Goal: Register for event/course

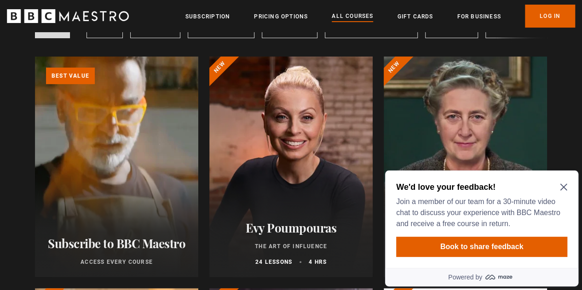
scroll to position [92, 0]
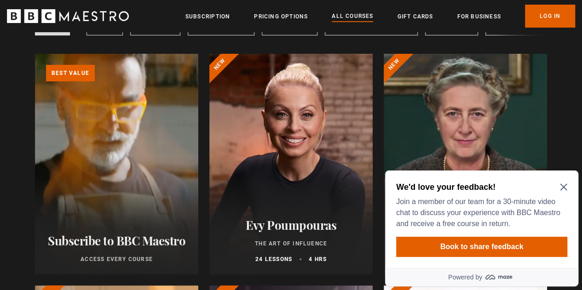
click at [566, 187] on icon "Close Maze Prompt" at bounding box center [563, 187] width 7 height 7
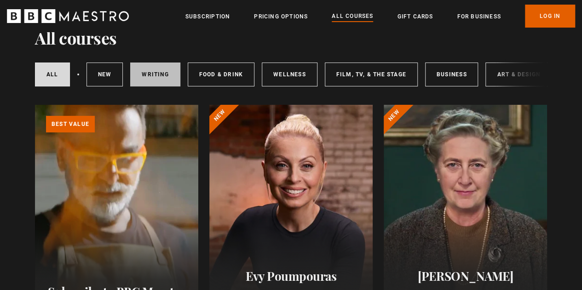
scroll to position [0, 0]
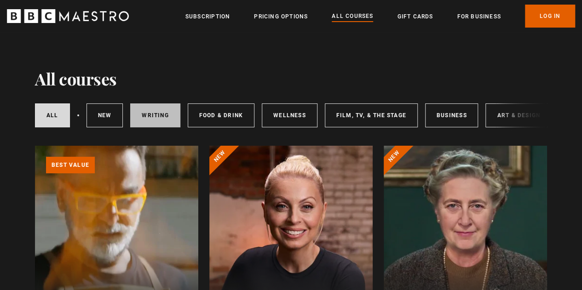
click at [159, 109] on link "Writing" at bounding box center [155, 115] width 50 height 24
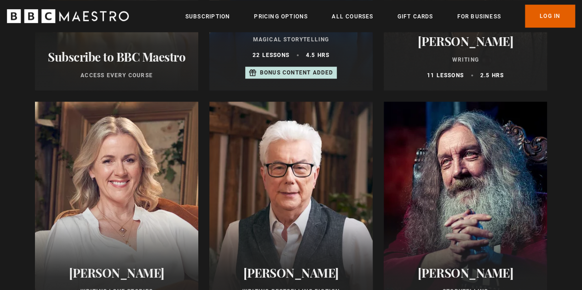
scroll to position [322, 0]
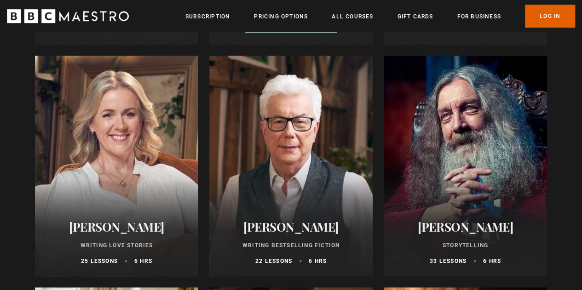
click at [291, 230] on h2 "[PERSON_NAME]" at bounding box center [290, 227] width 141 height 14
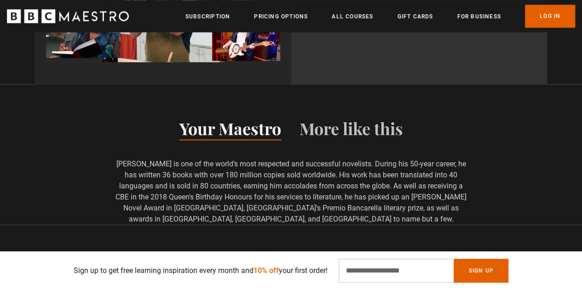
scroll to position [0, 350]
